Goal: Find contact information: Find contact information

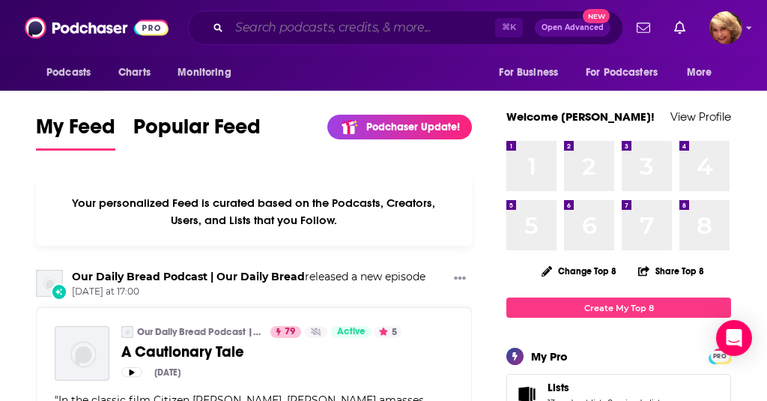
click at [243, 31] on input "Search podcasts, credits, & more..." at bounding box center [362, 28] width 266 height 24
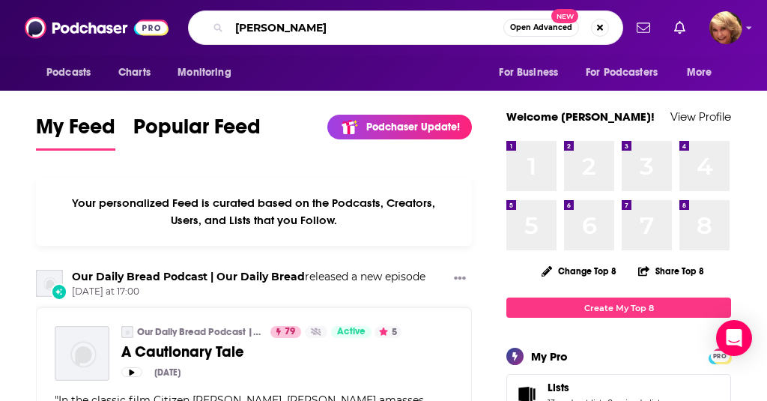
type input "[PERSON_NAME]"
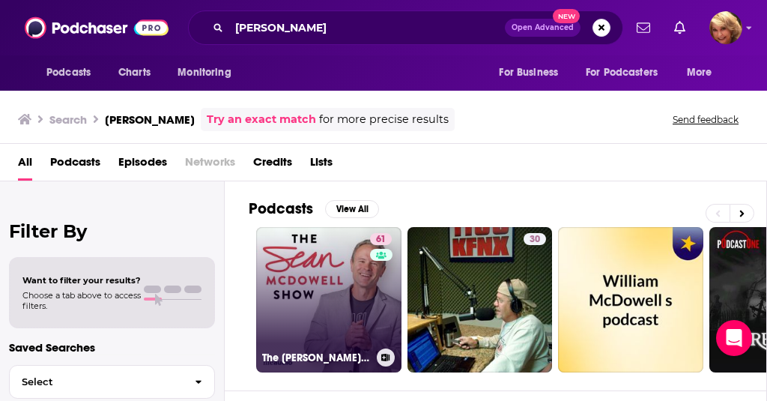
click at [318, 316] on link "61 The [PERSON_NAME] Show" at bounding box center [328, 299] width 145 height 145
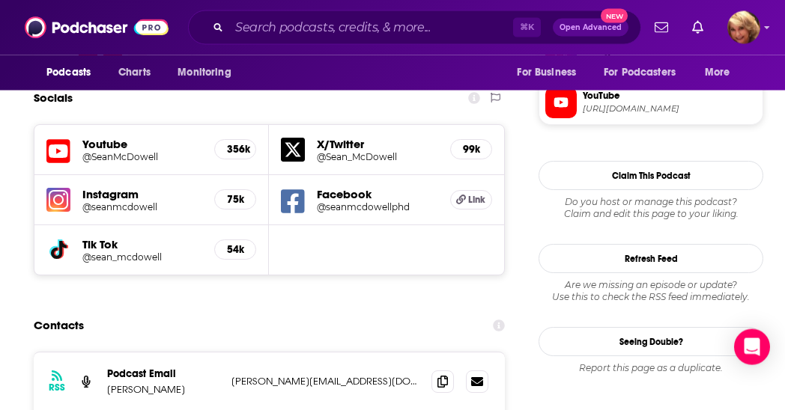
scroll to position [1336, 2]
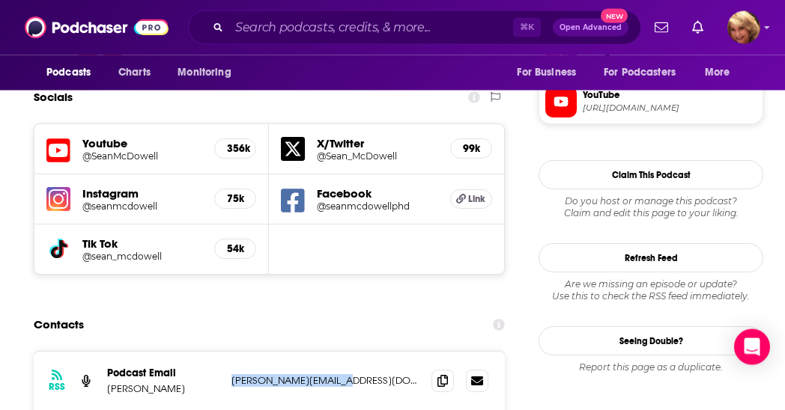
drag, startPoint x: 356, startPoint y: 277, endPoint x: 223, endPoint y: 276, distance: 133.3
click at [223, 352] on div "RSS Podcast Email [PERSON_NAME] [PERSON_NAME][EMAIL_ADDRESS][DOMAIN_NAME] [PERS…" at bounding box center [269, 381] width 471 height 59
copy div "[PERSON_NAME][EMAIL_ADDRESS][DOMAIN_NAME]"
